Goal: Task Accomplishment & Management: Manage account settings

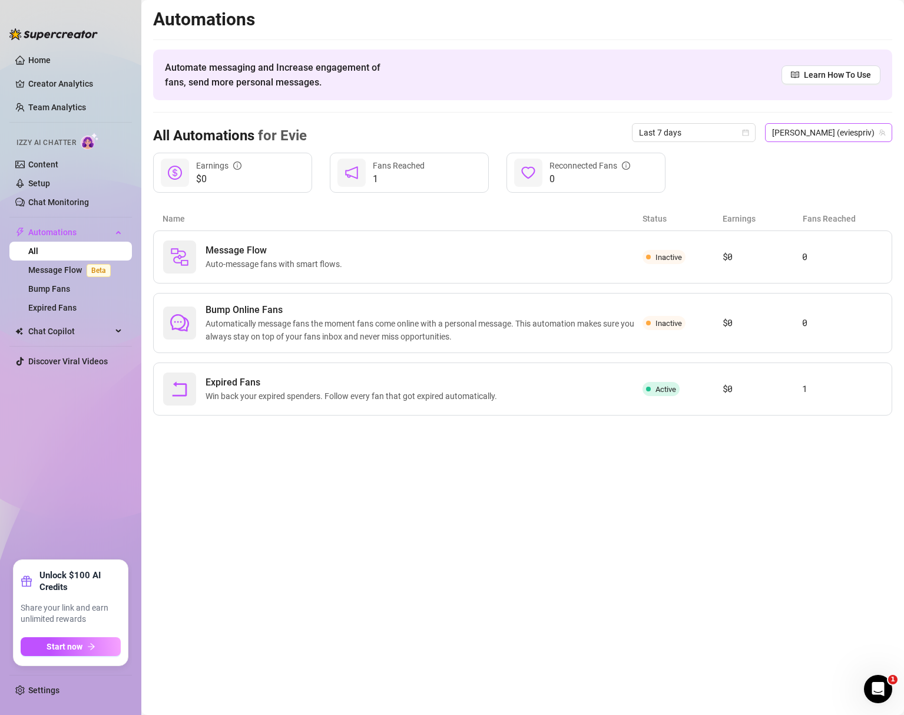
click at [746, 135] on span "[PERSON_NAME] (eviespriv)" at bounding box center [828, 133] width 113 height 18
click at [746, 176] on span "( cutiekali )" at bounding box center [875, 175] width 36 height 13
click at [655, 392] on span "Inactive" at bounding box center [664, 389] width 43 height 14
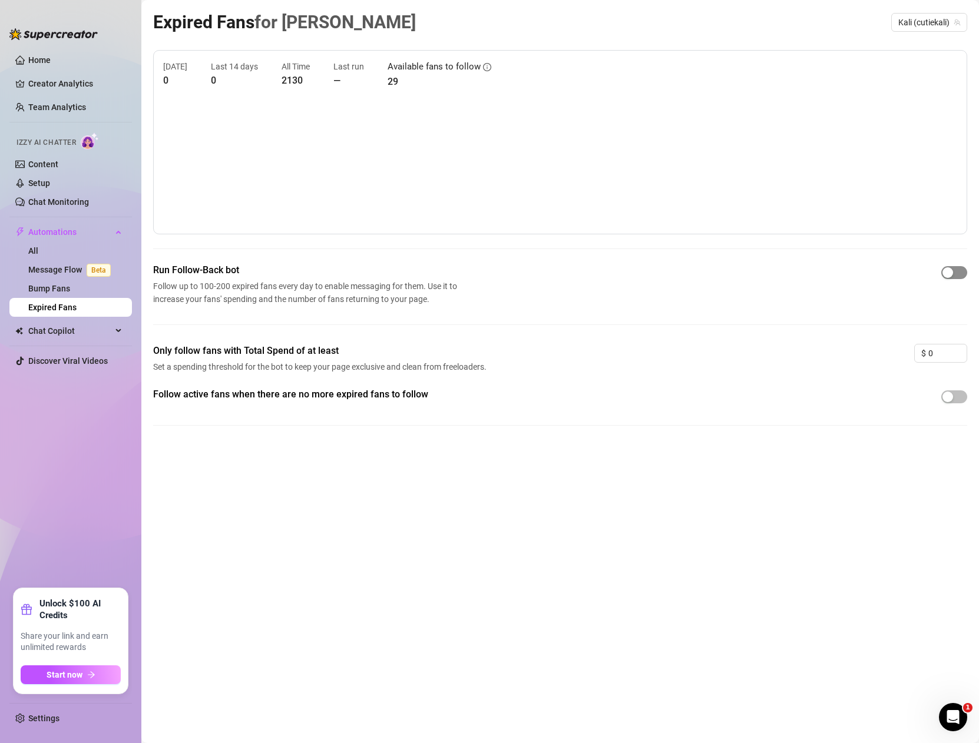
click at [746, 275] on div "button" at bounding box center [948, 272] width 11 height 11
click at [746, 399] on span "button" at bounding box center [954, 397] width 26 height 13
click at [65, 304] on link "Expired Fans" at bounding box center [52, 307] width 48 height 9
click at [70, 284] on link "Bump Fans" at bounding box center [49, 288] width 42 height 9
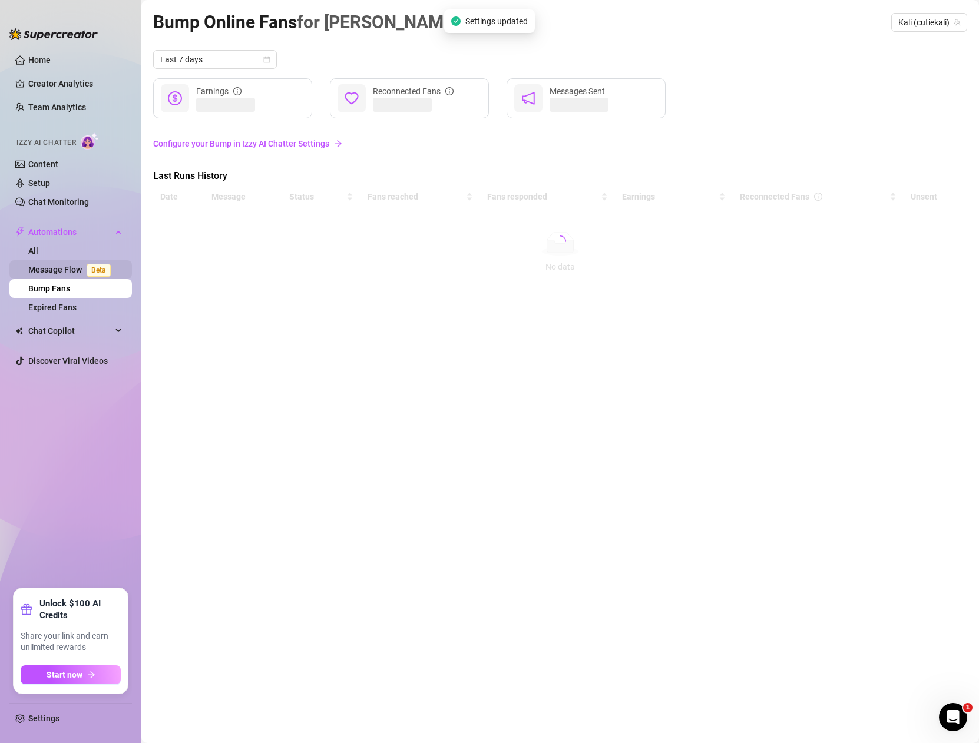
click at [82, 269] on link "Message Flow Beta" at bounding box center [71, 269] width 87 height 9
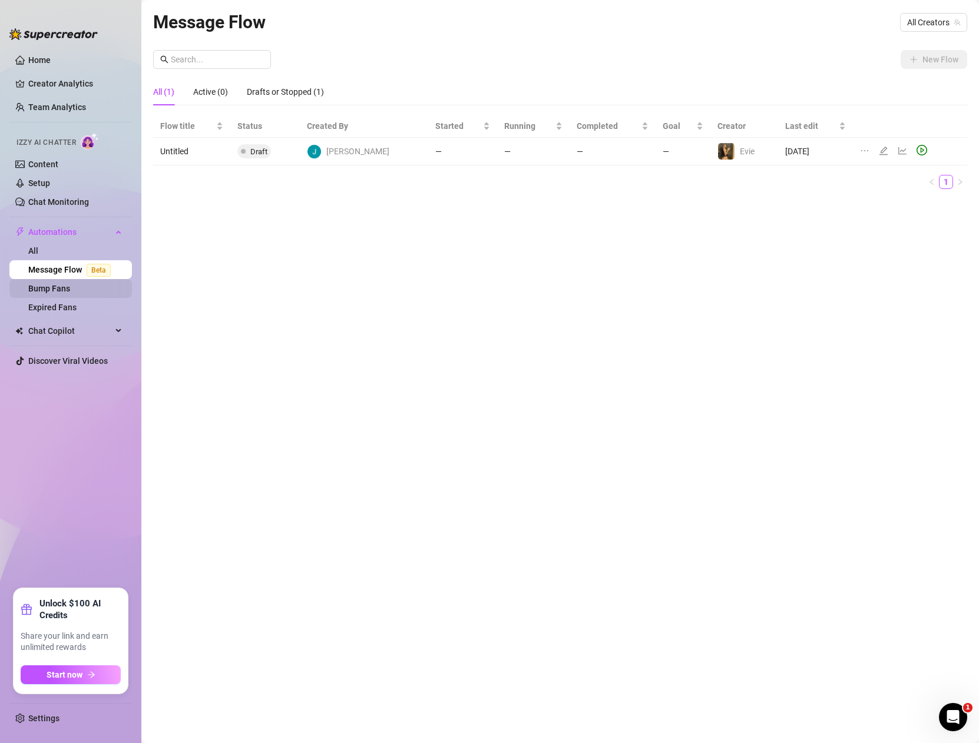
click at [52, 288] on link "Bump Fans" at bounding box center [49, 288] width 42 height 9
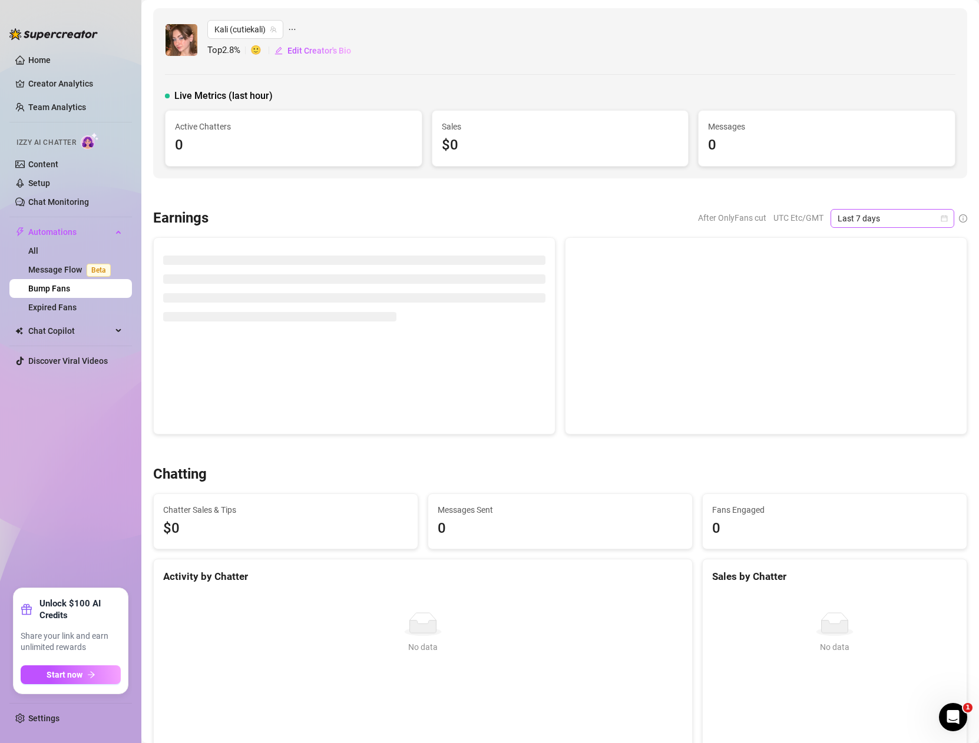
click at [746, 213] on span "Last 7 days" at bounding box center [893, 219] width 110 height 18
click at [746, 279] on div "Last 30 days" at bounding box center [882, 279] width 105 height 13
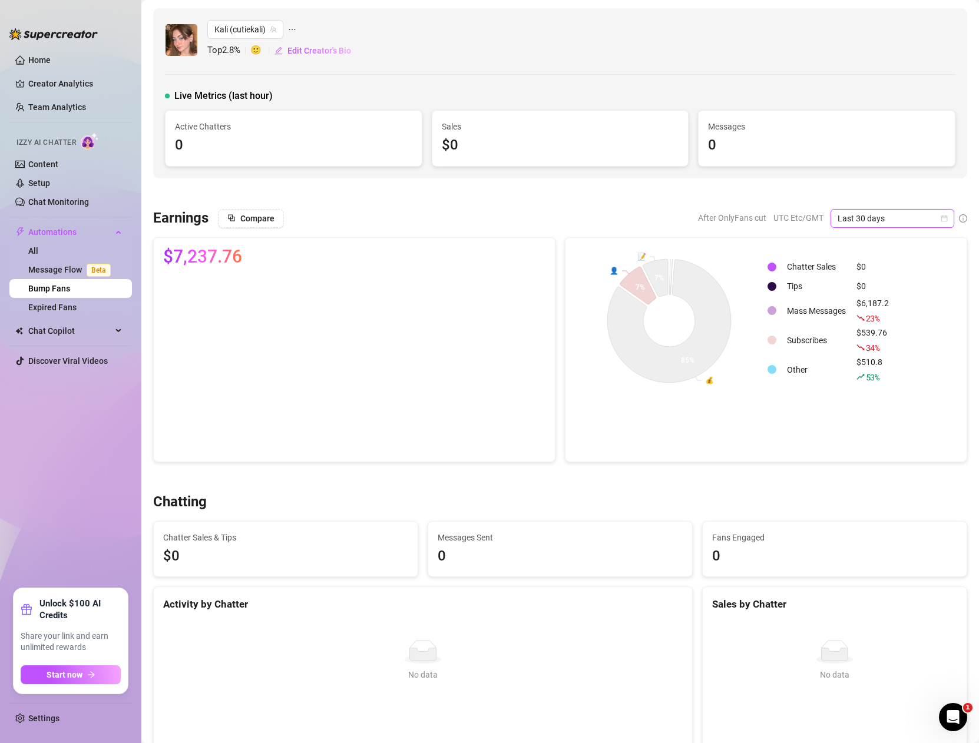
click at [746, 342] on td "Subscribes" at bounding box center [816, 340] width 68 height 28
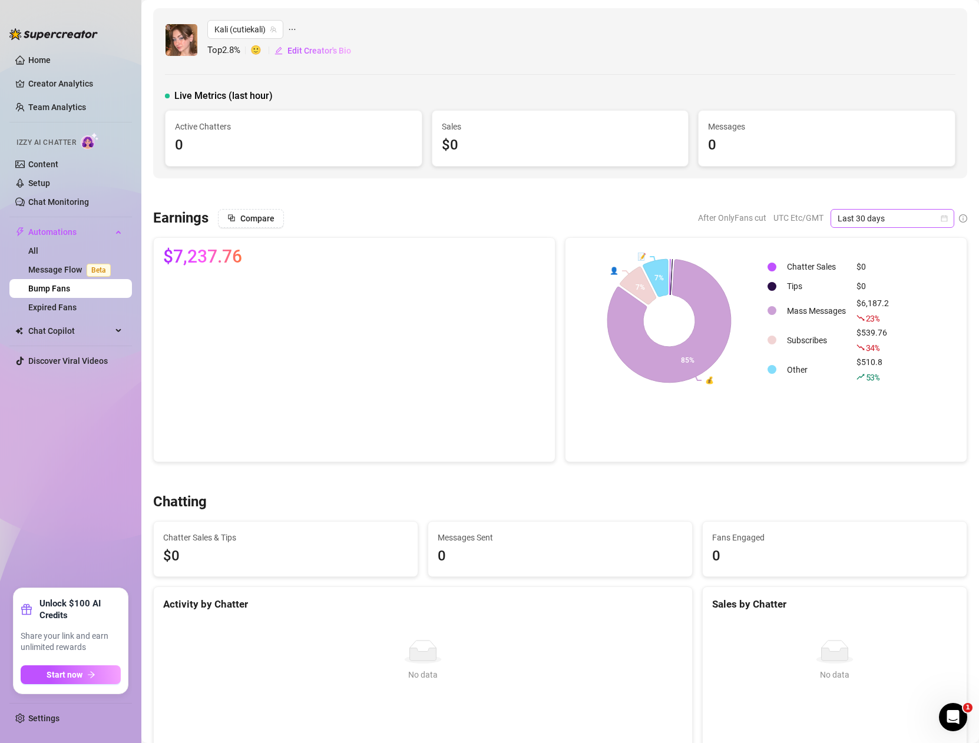
click at [746, 220] on span "Last 30 days" at bounding box center [893, 219] width 110 height 18
drag, startPoint x: 876, startPoint y: 242, endPoint x: 672, endPoint y: 133, distance: 231.4
click at [746, 242] on div "Last 24 hours" at bounding box center [882, 242] width 105 height 13
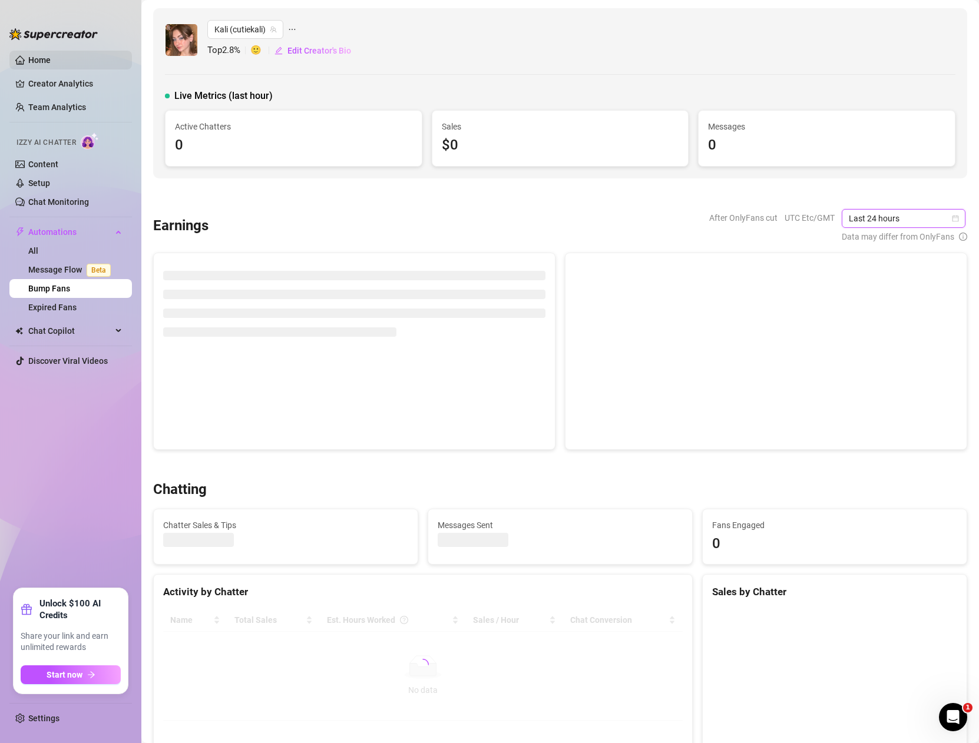
click at [51, 55] on link "Home" at bounding box center [39, 59] width 22 height 9
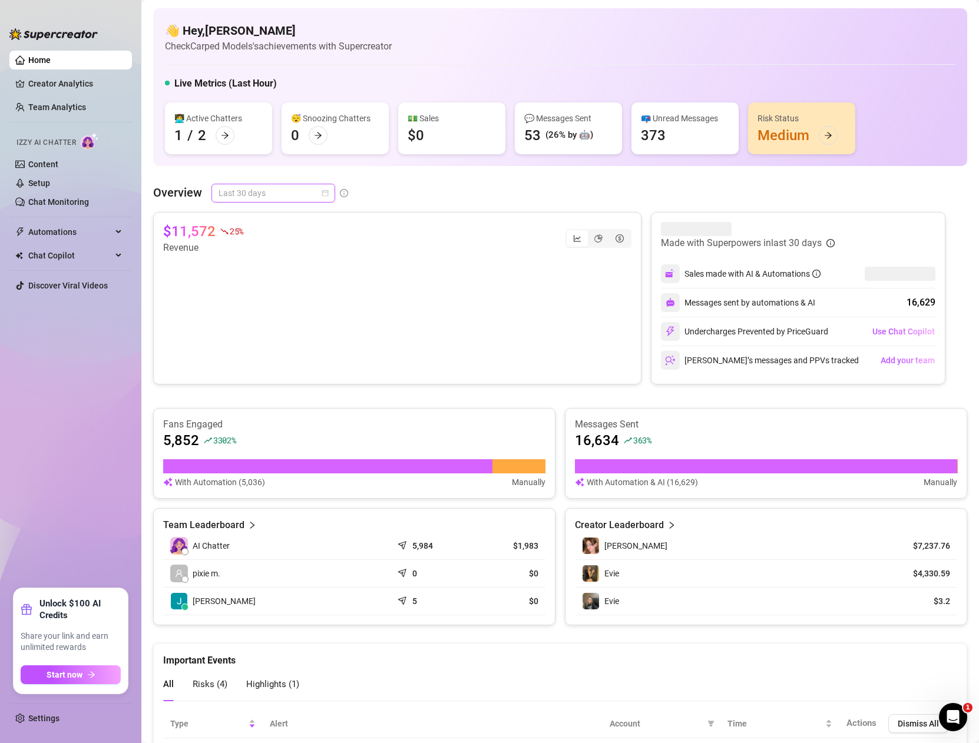
click at [295, 194] on span "Last 30 days" at bounding box center [274, 193] width 110 height 18
click at [285, 217] on div "Last 24 hours" at bounding box center [272, 216] width 105 height 13
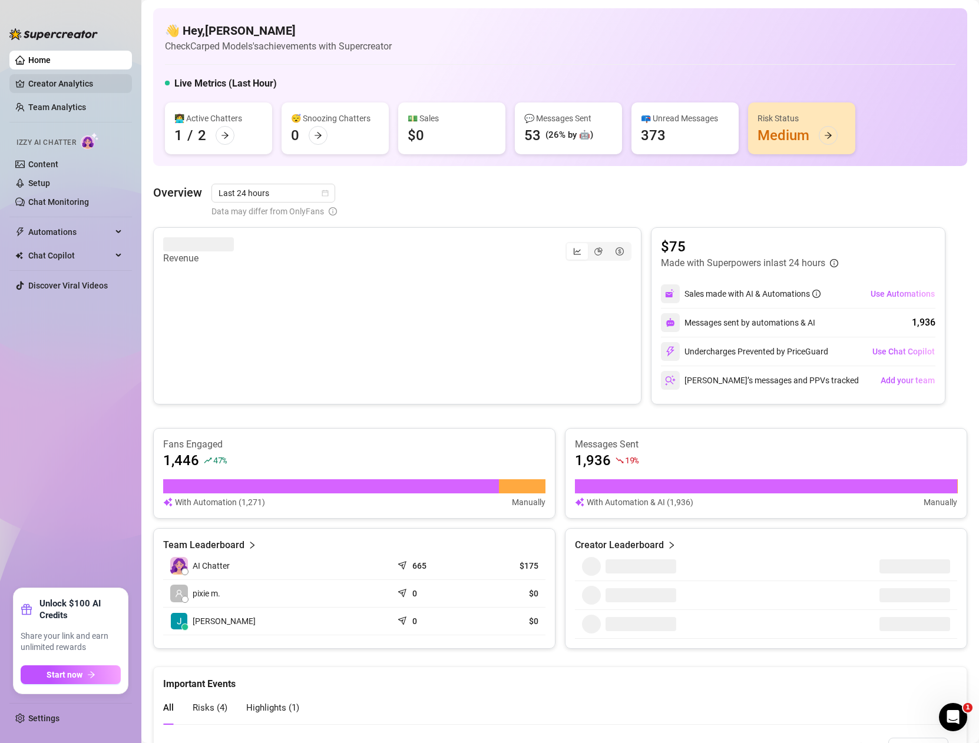
click at [86, 82] on link "Creator Analytics" at bounding box center [75, 83] width 94 height 19
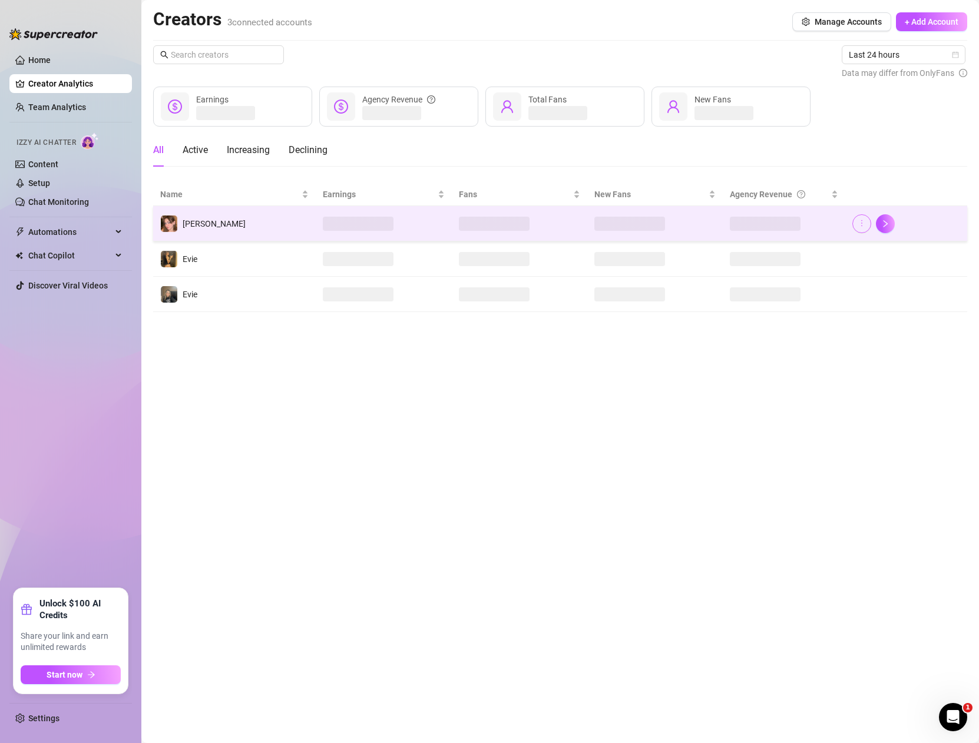
click at [746, 224] on button "button" at bounding box center [861, 223] width 19 height 19
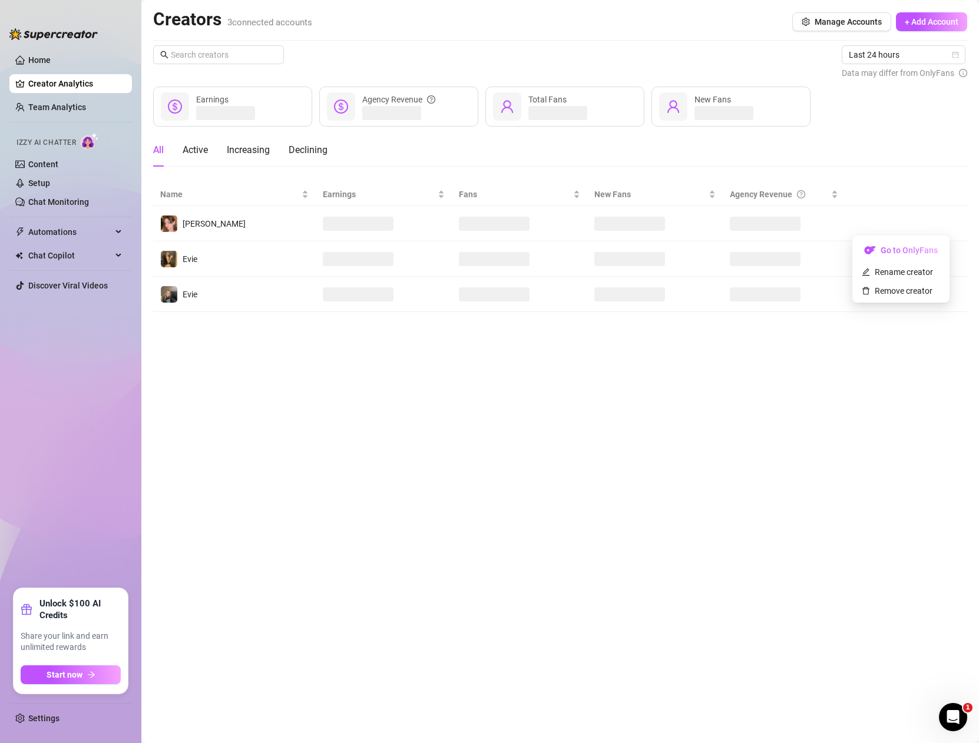
click at [746, 151] on div "All Active Increasing Declining" at bounding box center [560, 150] width 814 height 33
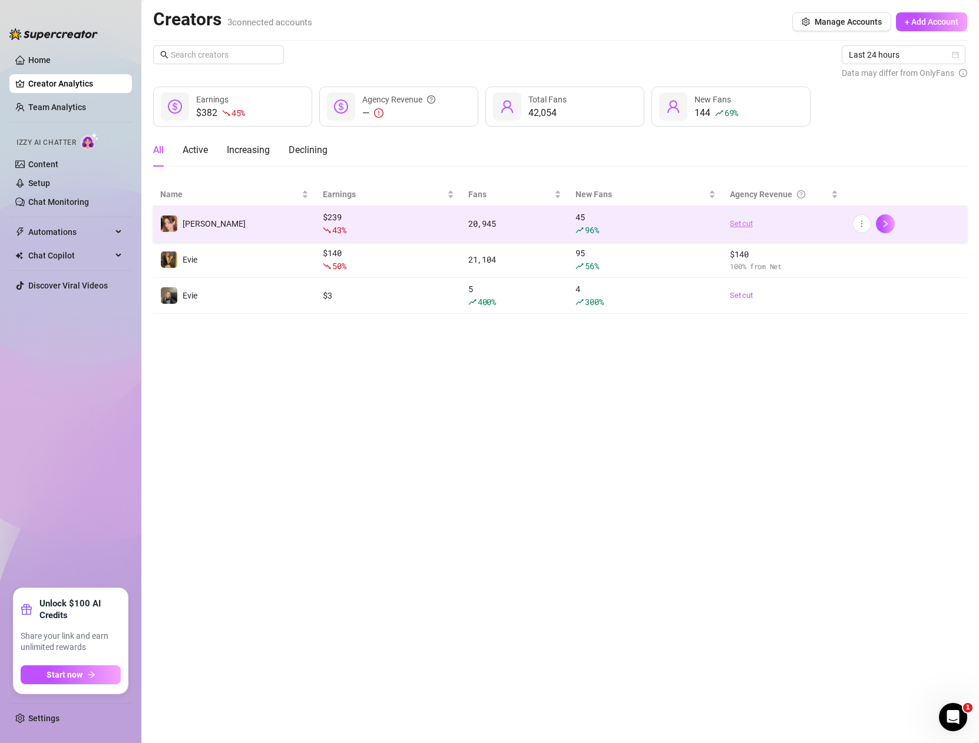
click at [746, 227] on link "Set cut" at bounding box center [784, 224] width 108 height 12
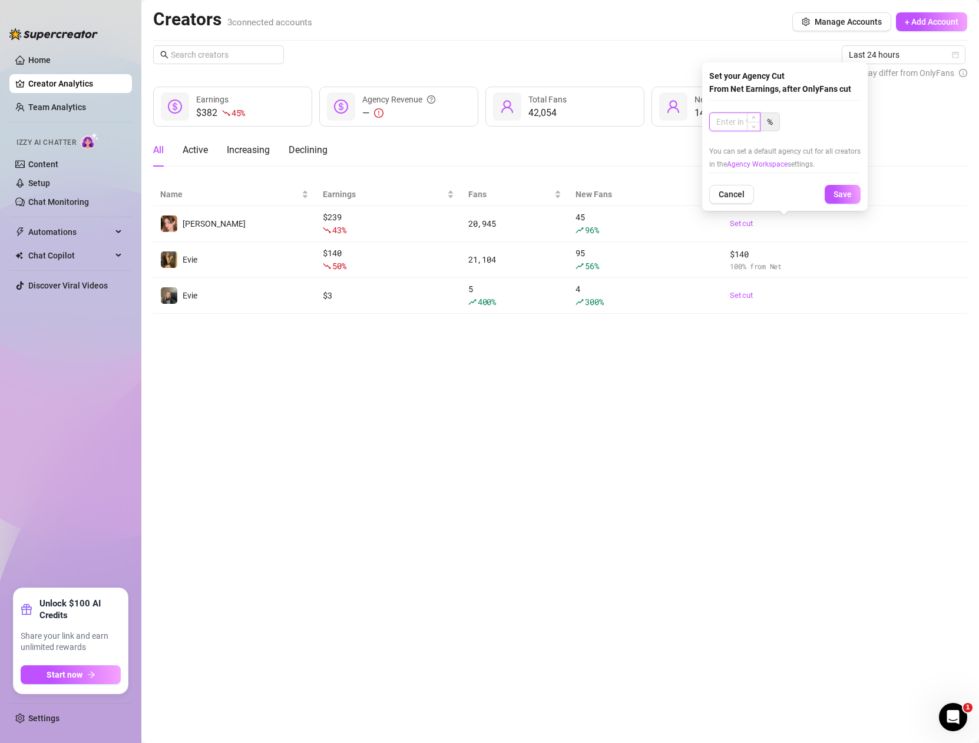
click at [740, 130] on input at bounding box center [735, 122] width 50 height 18
type input "60"
click at [746, 192] on button "Save" at bounding box center [843, 194] width 36 height 19
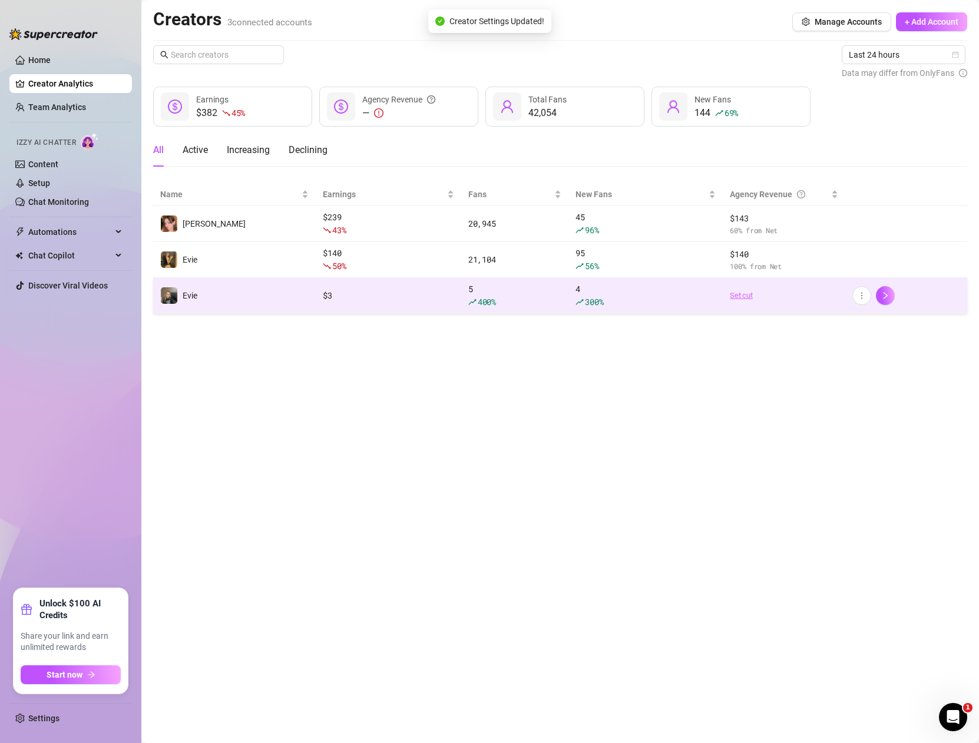
click at [746, 297] on link "Set cut" at bounding box center [784, 296] width 108 height 12
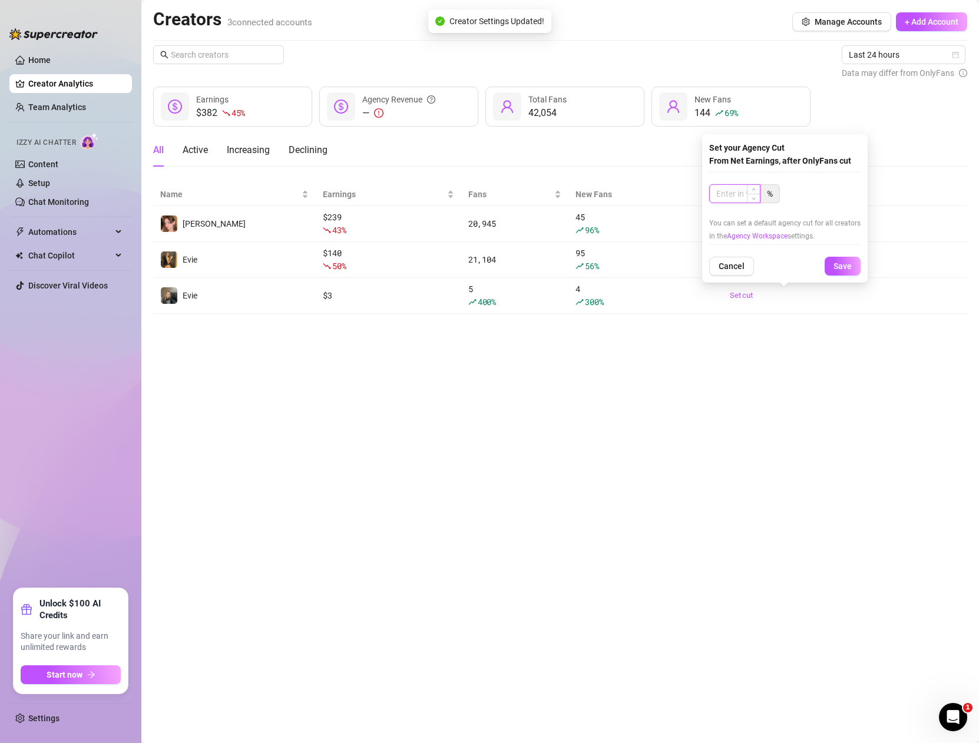
click at [726, 198] on input at bounding box center [735, 194] width 50 height 18
type input "100"
click at [746, 257] on button "Save" at bounding box center [843, 266] width 36 height 19
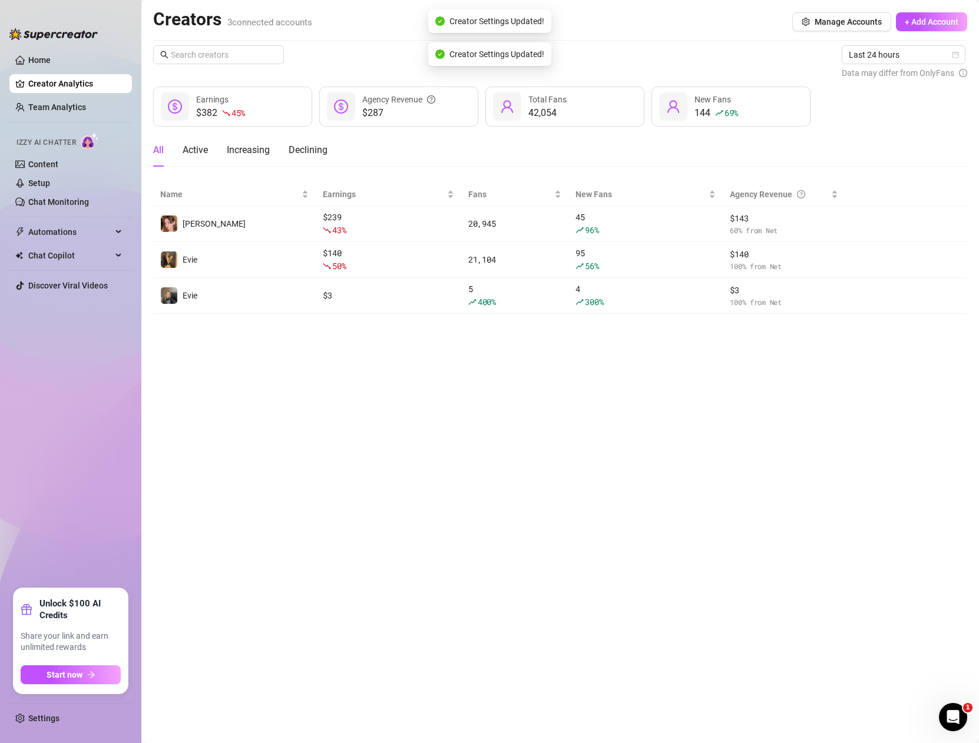
click at [746, 360] on main "Creators 3 connected accounts Manage Accounts + Add Account Last 24 hours Data …" at bounding box center [560, 371] width 838 height 743
click at [662, 131] on div "Last 24 hours Data may differ from OnlyFans $382 45 % Earnings $287 Agency Reve…" at bounding box center [560, 179] width 814 height 269
